Goal: Transaction & Acquisition: Purchase product/service

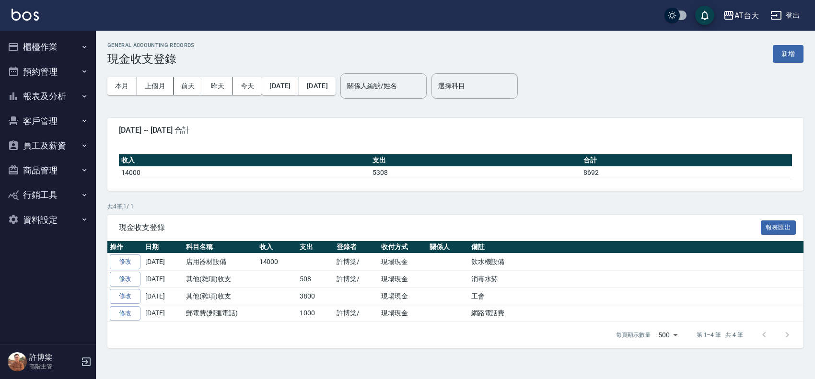
click at [40, 47] on button "櫃檯作業" at bounding box center [48, 47] width 88 height 25
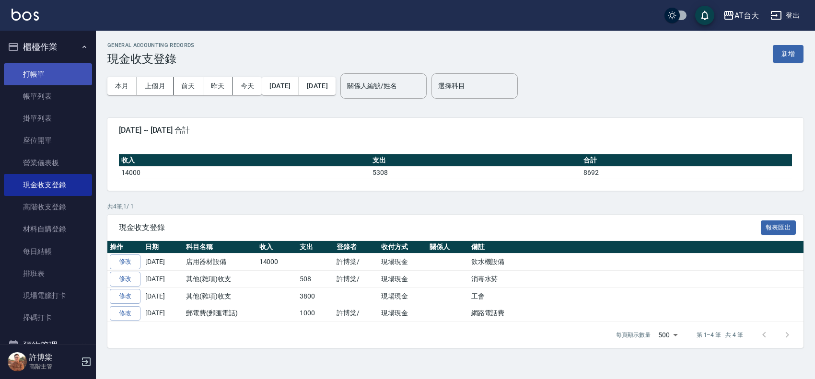
click at [53, 71] on link "打帳單" at bounding box center [48, 74] width 88 height 22
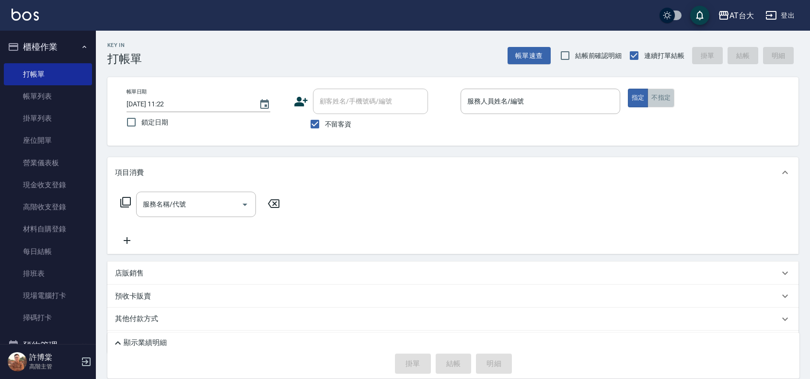
click at [662, 93] on button "不指定" at bounding box center [660, 98] width 27 height 19
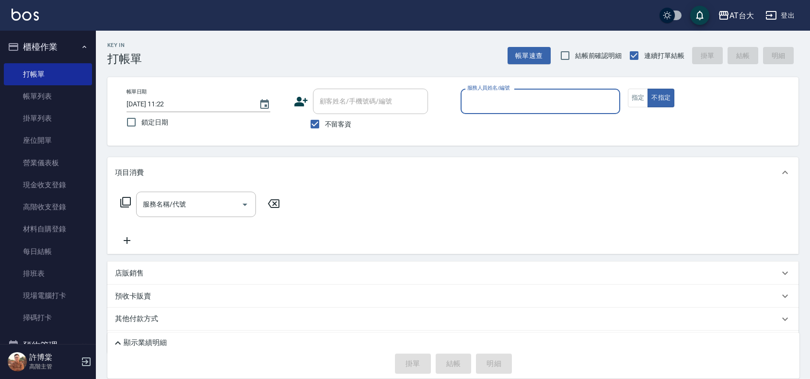
click at [583, 101] on input "服務人員姓名/編號" at bounding box center [540, 101] width 151 height 17
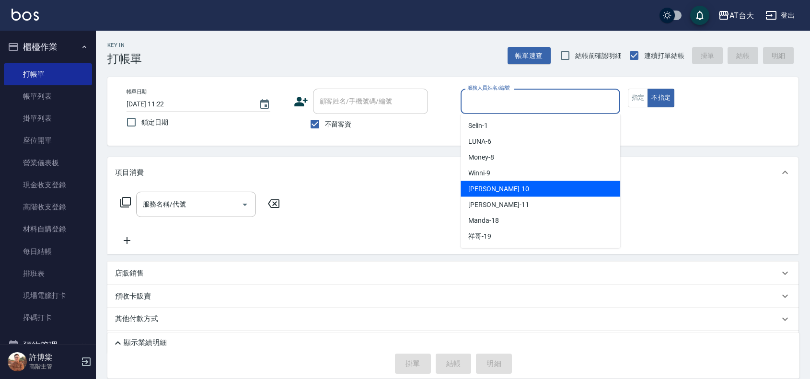
click at [463, 193] on div "JOJO -10" at bounding box center [540, 189] width 160 height 16
type input "JOJO-10"
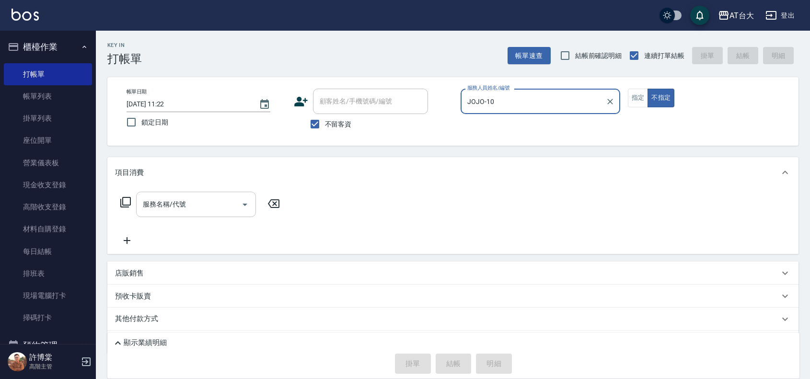
click at [185, 200] on div "服務名稱/代號 服務名稱/代號" at bounding box center [196, 204] width 120 height 25
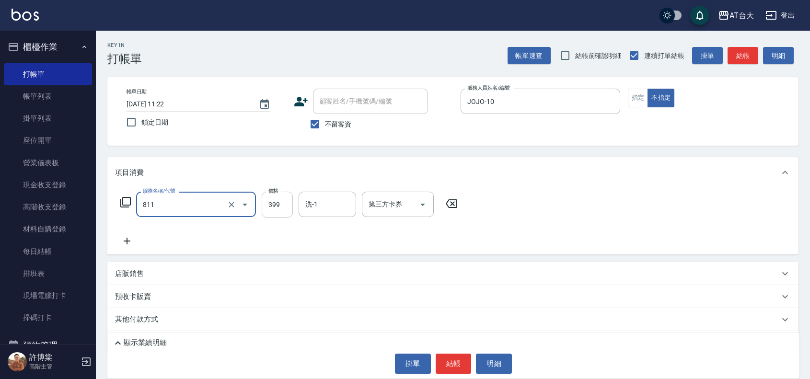
type input "洗+剪(811)"
click at [272, 206] on input "399" at bounding box center [277, 205] width 31 height 26
type input "450"
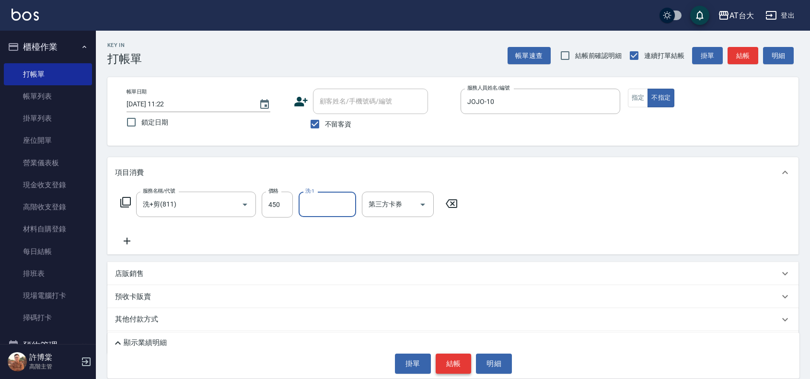
click at [464, 358] on button "結帳" at bounding box center [454, 364] width 36 height 20
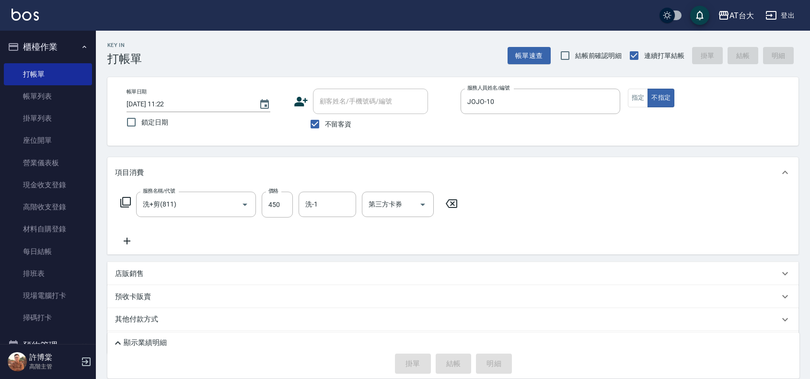
type input "[DATE] 11:29"
